Goal: Information Seeking & Learning: Understand process/instructions

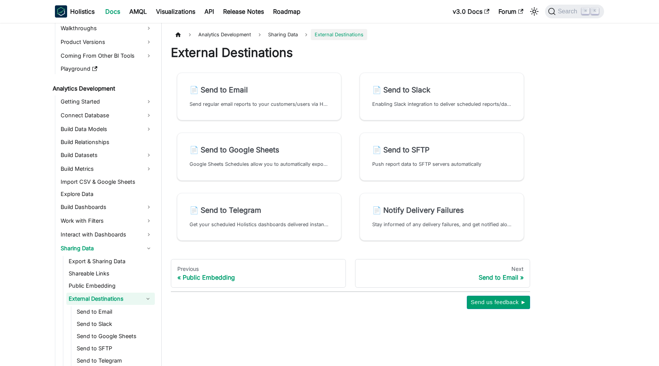
scroll to position [66, 0]
